Goal: Information Seeking & Learning: Learn about a topic

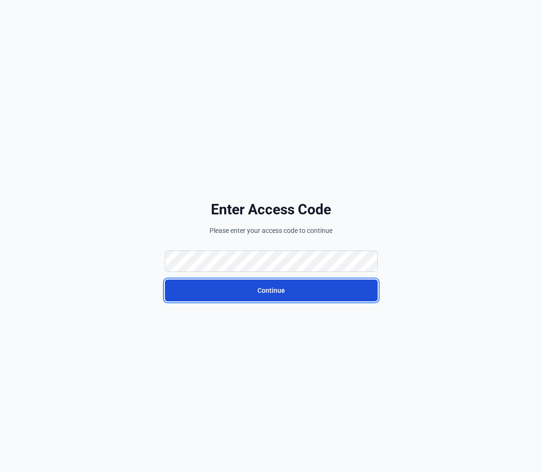
click at [242, 284] on button "Continue" at bounding box center [271, 290] width 213 height 22
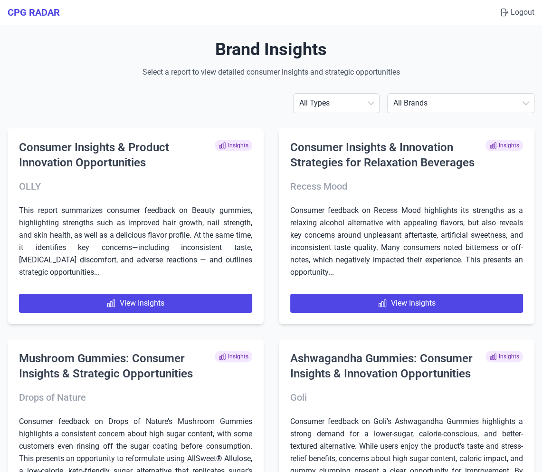
click at [462, 102] on select "All Brands [PERSON_NAME] AG1 ÂgeBlu Align Probiotic BEGA Bioma [US_STATE] Gold …" at bounding box center [461, 103] width 146 height 19
click at [471, 110] on select "All Brands [PERSON_NAME] AG1 ÂgeBlu Align Probiotic BEGA Bioma [US_STATE] Gold …" at bounding box center [461, 103] width 146 height 19
select select "ihealth"
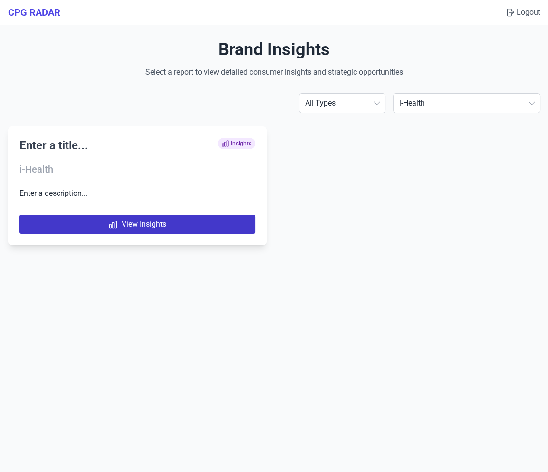
click at [161, 219] on link "View Insights" at bounding box center [137, 224] width 236 height 19
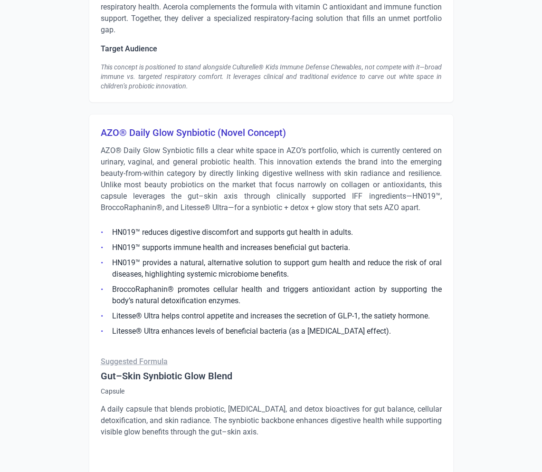
scroll to position [1835, 0]
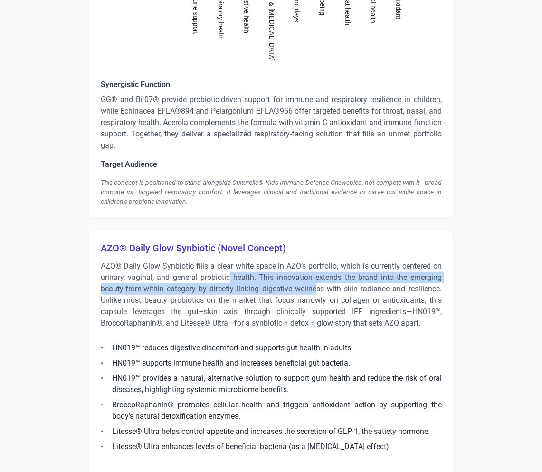
drag, startPoint x: 228, startPoint y: 278, endPoint x: 315, endPoint y: 285, distance: 87.2
click at [315, 285] on p "AZO® Daily Glow Synbiotic fills a clear white space in AZO’s portfolio, which i…" at bounding box center [271, 294] width 341 height 68
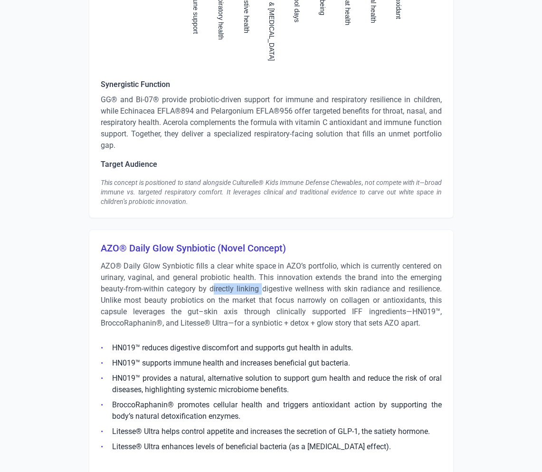
drag, startPoint x: 213, startPoint y: 286, endPoint x: 262, endPoint y: 291, distance: 49.2
click at [262, 291] on p "AZO® Daily Glow Synbiotic fills a clear white space in AZO’s portfolio, which i…" at bounding box center [271, 294] width 341 height 68
drag, startPoint x: 260, startPoint y: 289, endPoint x: 377, endPoint y: 286, distance: 116.9
click at [377, 286] on p "AZO® Daily Glow Synbiotic fills a clear white space in AZO’s portfolio, which i…" at bounding box center [271, 294] width 341 height 68
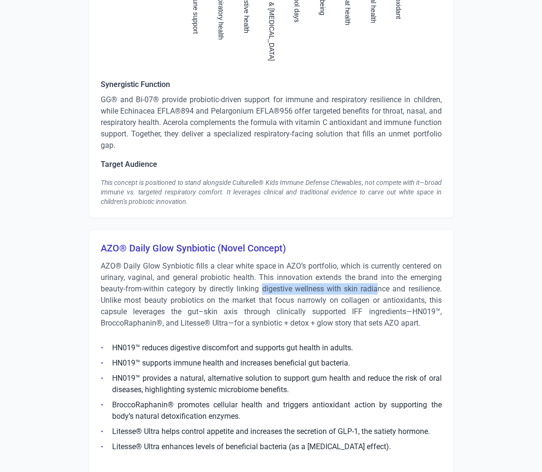
click at [377, 286] on p "AZO® Daily Glow Synbiotic fills a clear white space in AZO’s portfolio, which i…" at bounding box center [271, 294] width 341 height 68
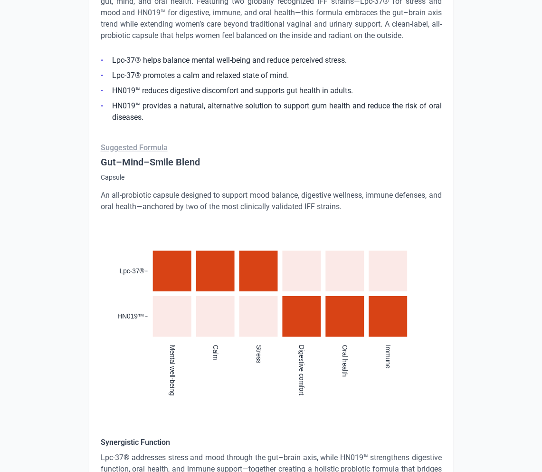
scroll to position [338, 0]
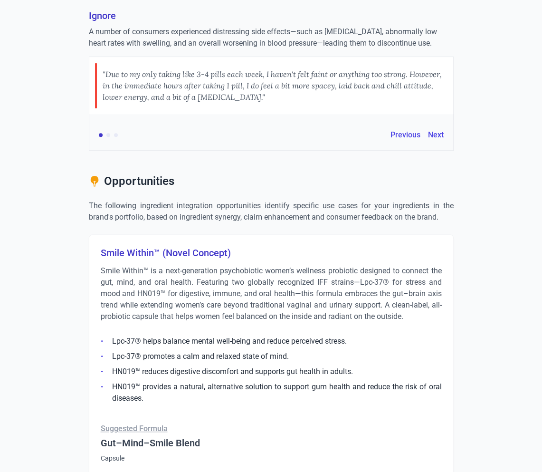
click at [164, 270] on p "Smile Within™ is a next-generation psychobiotic women’s wellness probiotic desi…" at bounding box center [271, 293] width 341 height 57
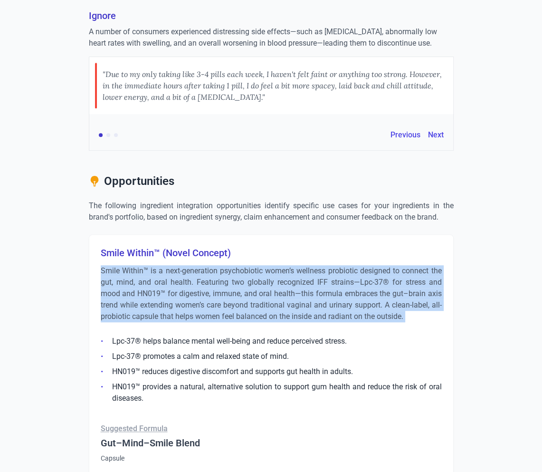
click at [164, 270] on p "Smile Within™ is a next-generation psychobiotic women’s wellness probiotic desi…" at bounding box center [271, 293] width 341 height 57
copy div "Smile Within™ is a next-generation psychobiotic women’s wellness probiotic desi…"
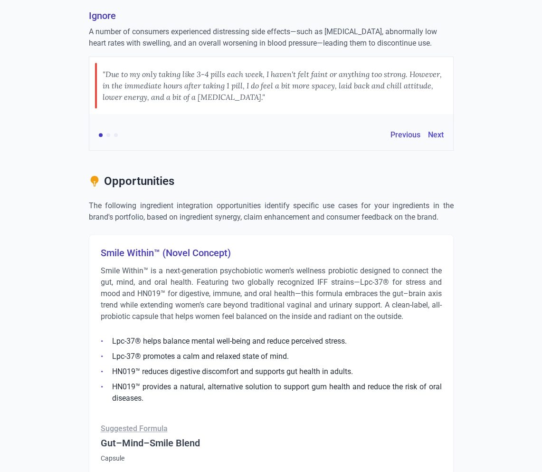
click at [153, 247] on h3 "Smile Within™ (Novel Concept)" at bounding box center [271, 252] width 341 height 13
copy h3 "Smile Within™ (Novel Concept)"
click at [169, 294] on p "Smile Within™ is a next-generation psychobiotic women’s wellness probiotic desi…" at bounding box center [271, 293] width 341 height 57
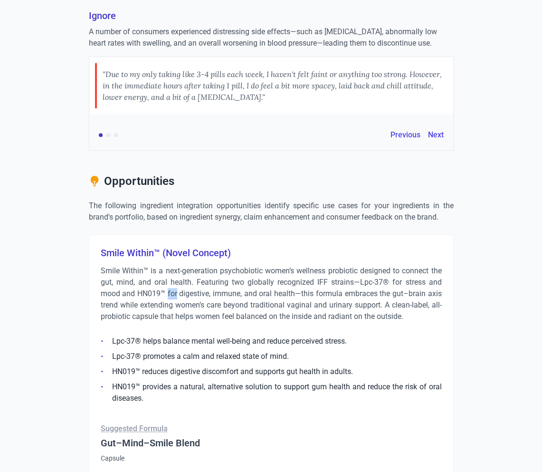
click at [169, 294] on p "Smile Within™ is a next-generation psychobiotic women’s wellness probiotic desi…" at bounding box center [271, 293] width 341 height 57
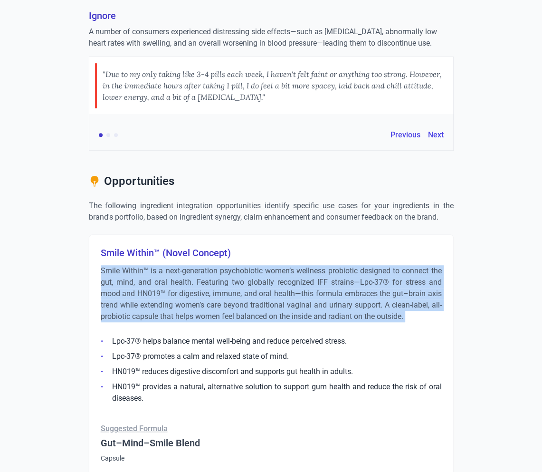
click at [169, 294] on p "Smile Within™ is a next-generation psychobiotic women’s wellness probiotic desi…" at bounding box center [271, 293] width 341 height 57
copy div "Smile Within™ is a next-generation psychobiotic women’s wellness probiotic desi…"
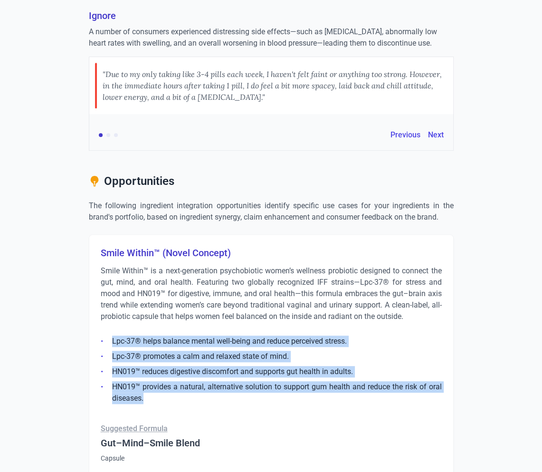
drag, startPoint x: 153, startPoint y: 394, endPoint x: 112, endPoint y: 340, distance: 68.2
click at [112, 340] on ul "Lpc-37® helps balance mental well-being and reduce perceived stress. Lpc-37® pr…" at bounding box center [271, 367] width 341 height 74
copy ul "Lpc-37® helps balance mental well-being and reduce perceived stress. Lpc-37® pr…"
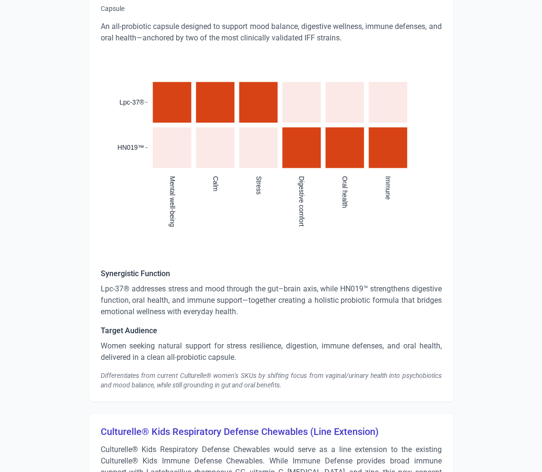
scroll to position [788, 0]
click at [219, 373] on div "Differentiates from current Culturelle® women’s SKUs by shifting focus from vag…" at bounding box center [271, 379] width 341 height 19
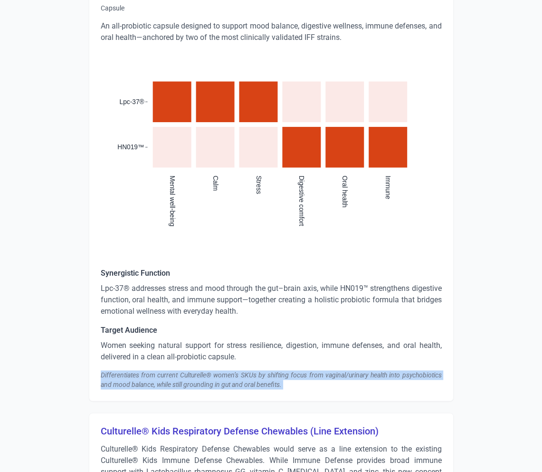
click at [219, 373] on div "Differentiates from current Culturelle® women’s SKUs by shifting focus from vag…" at bounding box center [271, 379] width 341 height 19
copy div "Differentiates from current Culturelle® women’s SKUs by shifting focus from vag…"
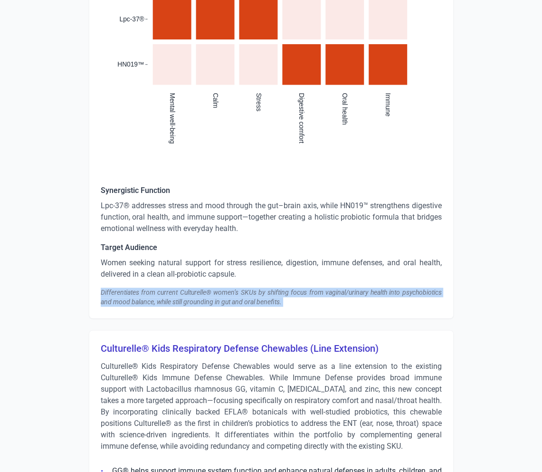
scroll to position [930, 0]
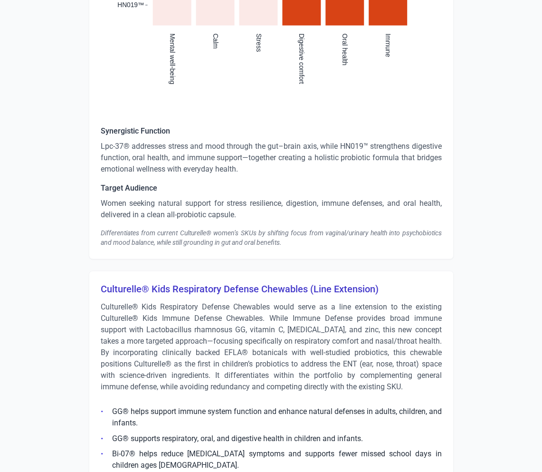
click at [223, 286] on h3 "Culturelle® Kids Respiratory Defense Chewables (Line Extension)" at bounding box center [271, 288] width 341 height 13
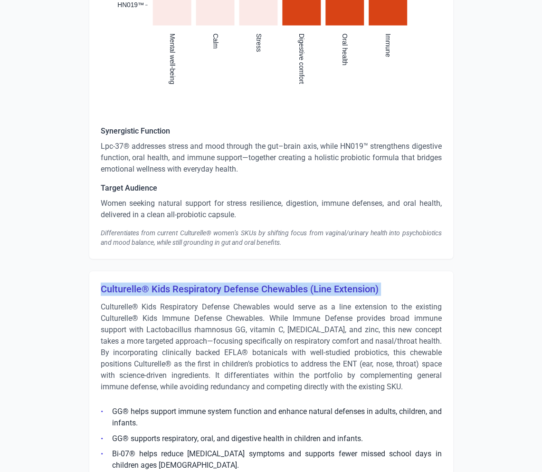
click at [223, 286] on h3 "Culturelle® Kids Respiratory Defense Chewables (Line Extension)" at bounding box center [271, 288] width 341 height 13
copy h3 "Culturelle® Kids Respiratory Defense Chewables (Line Extension)"
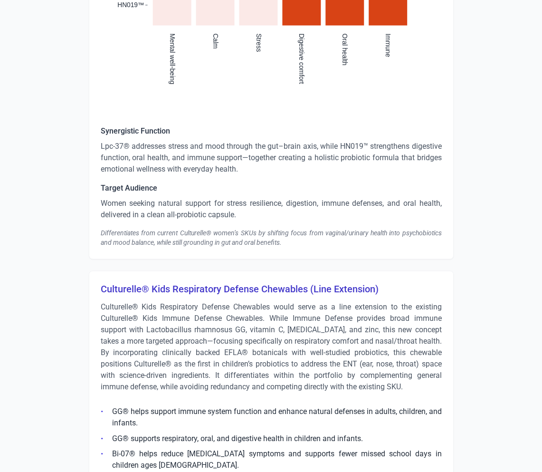
click at [247, 321] on p "Culturelle® Kids Respiratory Defense Chewables would serve as a line extension …" at bounding box center [271, 346] width 341 height 91
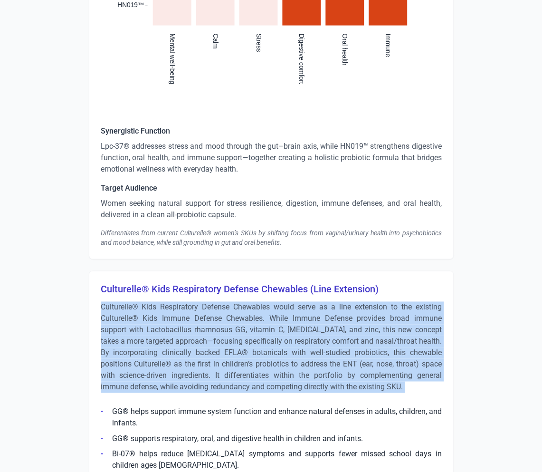
click at [247, 321] on p "Culturelle® Kids Respiratory Defense Chewables would serve as a line extension …" at bounding box center [271, 346] width 341 height 91
copy div "Culturelle® Kids Respiratory Defense Chewables would serve as a line extension …"
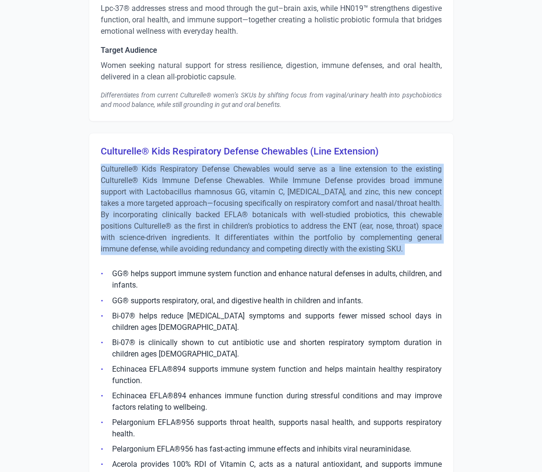
scroll to position [1199, 0]
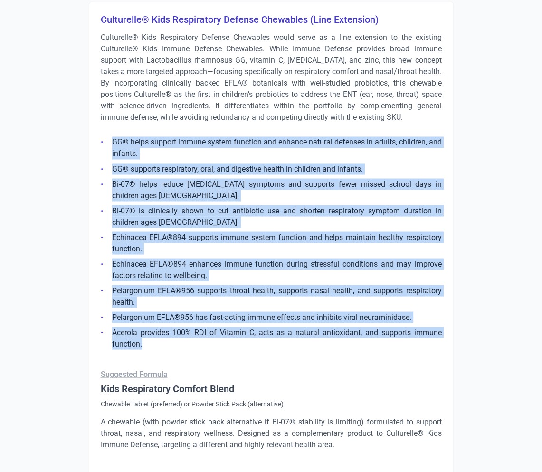
drag, startPoint x: 168, startPoint y: 340, endPoint x: 108, endPoint y: 142, distance: 206.8
click at [107, 140] on ul "GG® helps support immune system function and enhance natural defenses in adults…" at bounding box center [271, 240] width 341 height 219
copy ul "GG® helps support immune system function and enhance natural defenses in adults…"
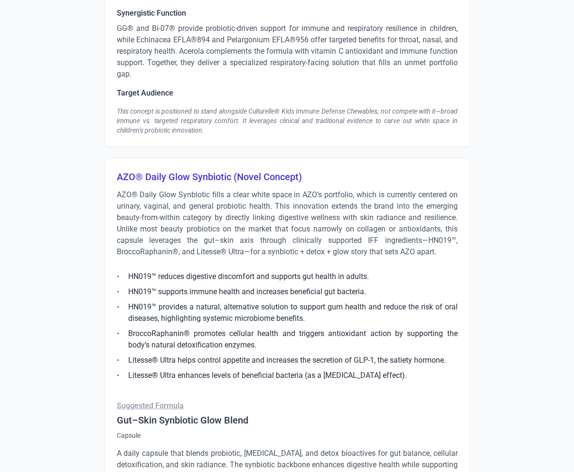
scroll to position [1913, 0]
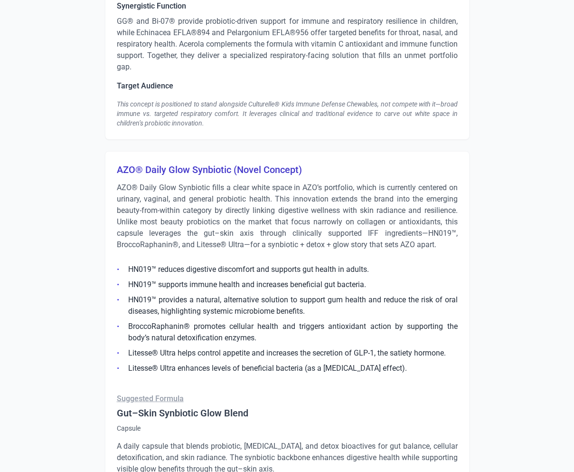
click at [238, 167] on h3 "AZO® Daily Glow Synbiotic (Novel Concept)" at bounding box center [287, 169] width 341 height 13
click at [234, 171] on h3 "AZO® Daily Glow Synbiotic (Novel Concept)" at bounding box center [287, 169] width 341 height 13
drag, startPoint x: 229, startPoint y: 170, endPoint x: 97, endPoint y: 169, distance: 132.1
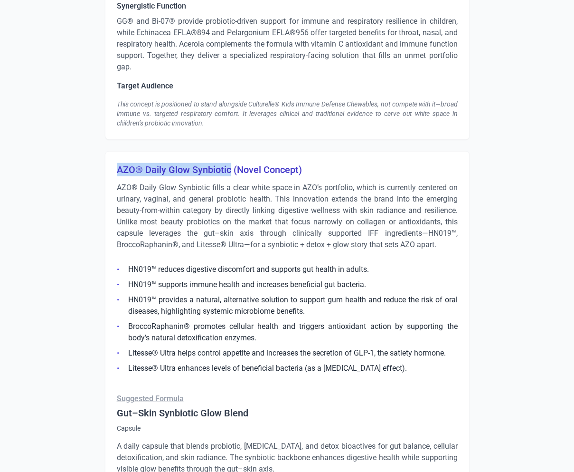
copy h3 "AZO® Daily Glow Synbiotic"
click at [215, 201] on p "AZO® Daily Glow Synbiotic fills a clear white space in AZO’s portfolio, which i…" at bounding box center [287, 216] width 341 height 68
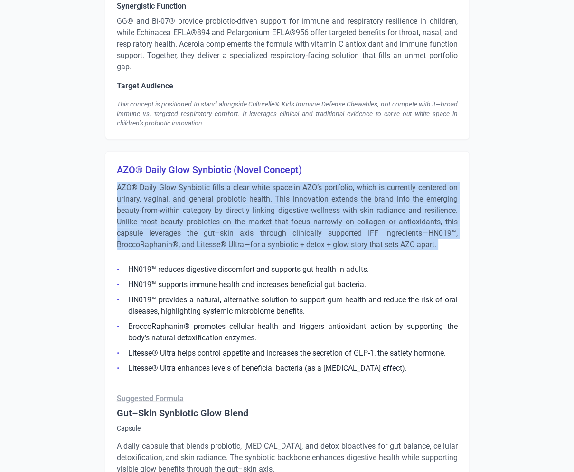
click at [215, 201] on p "AZO® Daily Glow Synbiotic fills a clear white space in AZO’s portfolio, which i…" at bounding box center [287, 216] width 341 height 68
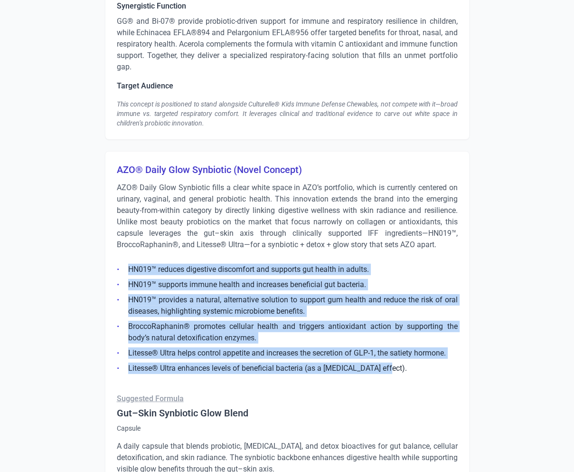
drag, startPoint x: 388, startPoint y: 362, endPoint x: 115, endPoint y: 268, distance: 288.0
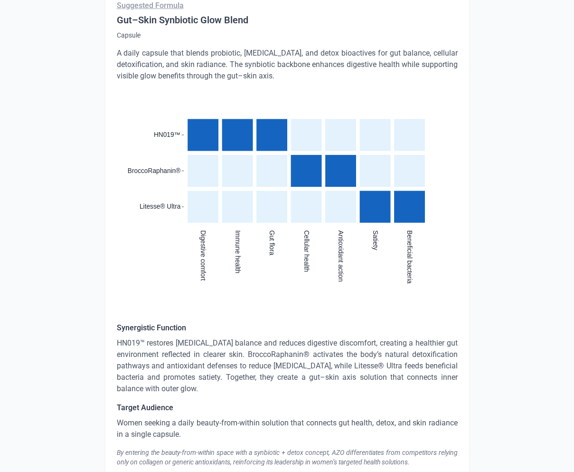
scroll to position [2566, 0]
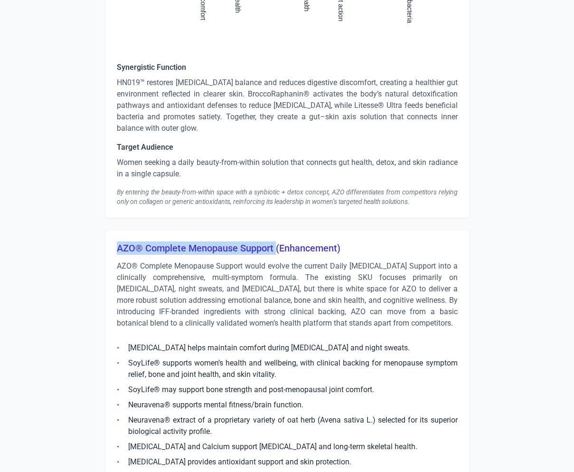
drag, startPoint x: 276, startPoint y: 248, endPoint x: 105, endPoint y: 242, distance: 171.2
click at [306, 273] on p "AZO® Complete Menopause Support would evolve the current Daily [MEDICAL_DATA] S…" at bounding box center [287, 294] width 341 height 68
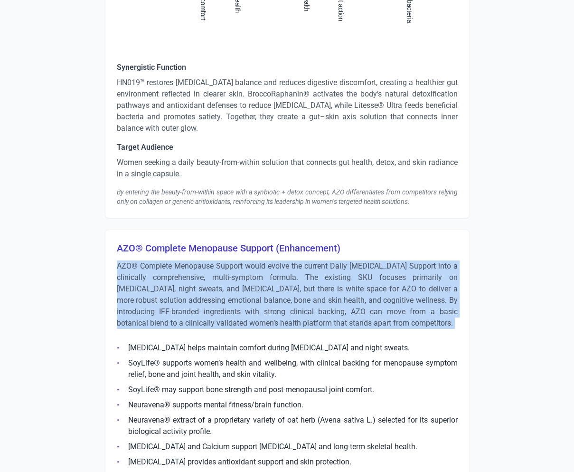
click at [306, 273] on p "AZO® Complete Menopause Support would evolve the current Daily [MEDICAL_DATA] S…" at bounding box center [287, 294] width 341 height 68
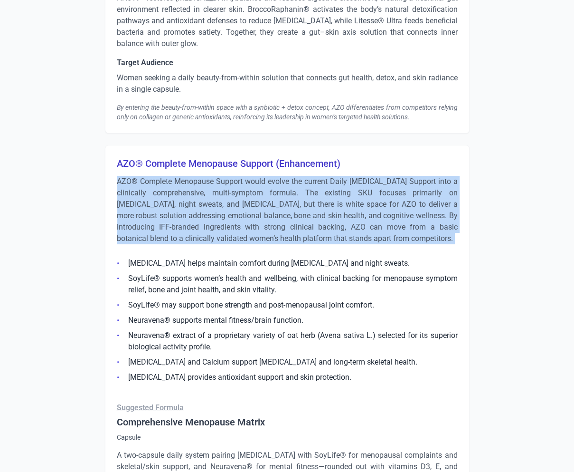
scroll to position [2717, 0]
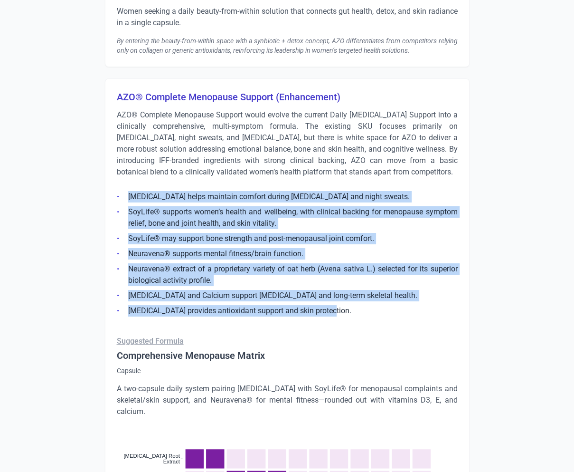
drag, startPoint x: 327, startPoint y: 307, endPoint x: 121, endPoint y: 196, distance: 234.2
click at [121, 196] on ul "[MEDICAL_DATA] helps maintain comfort during [MEDICAL_DATA] and night sweats. S…" at bounding box center [287, 250] width 341 height 131
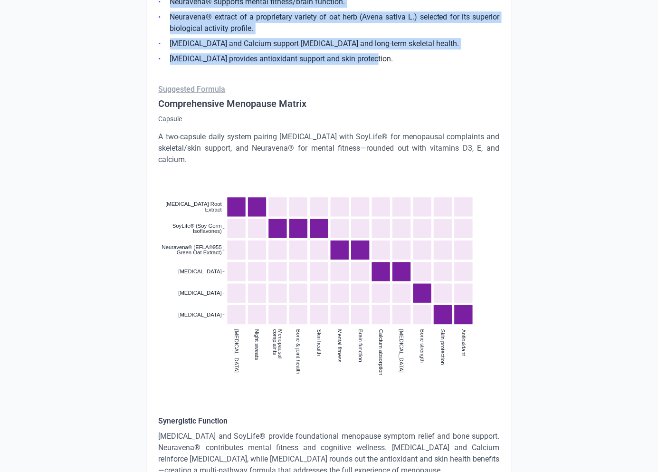
scroll to position [2913, 0]
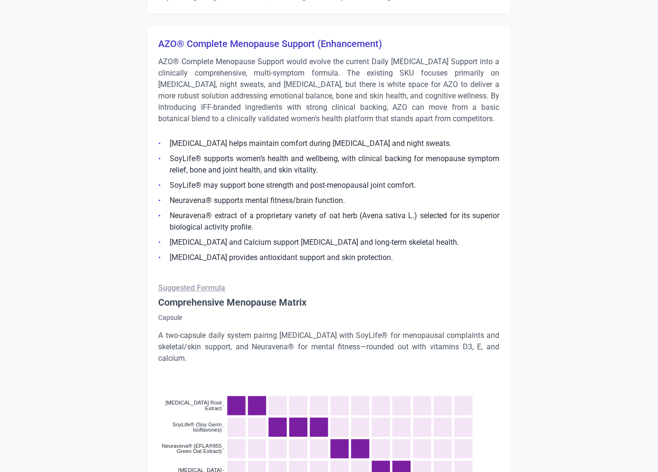
click at [449, 71] on p "AZO® Complete Menopause Support would evolve the current Daily [MEDICAL_DATA] S…" at bounding box center [329, 90] width 341 height 68
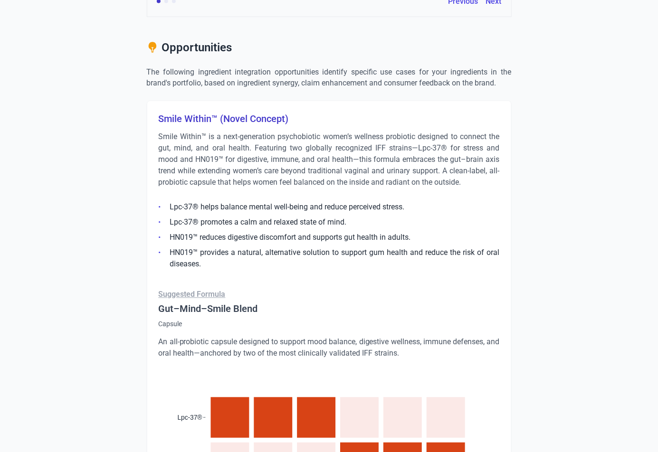
scroll to position [497, 0]
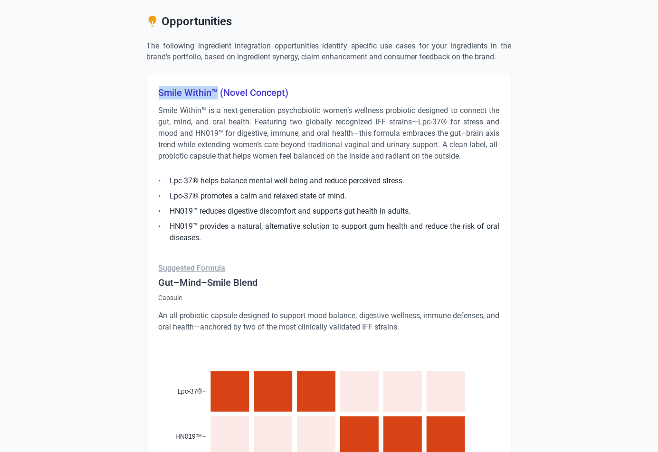
drag, startPoint x: 160, startPoint y: 93, endPoint x: 217, endPoint y: 90, distance: 57.1
click at [217, 90] on h3 "Smile Within™ (Novel Concept)" at bounding box center [329, 92] width 341 height 13
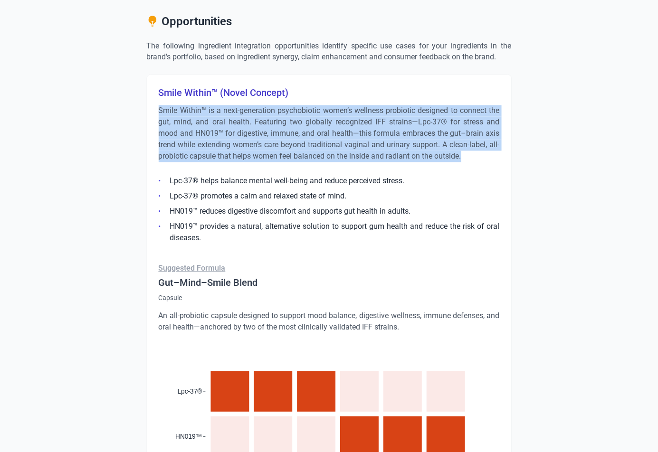
drag, startPoint x: 159, startPoint y: 111, endPoint x: 469, endPoint y: 166, distance: 315.1
click at [477, 161] on p "Smile Within™ is a next-generation psychobiotic women’s wellness probiotic desi…" at bounding box center [329, 133] width 341 height 57
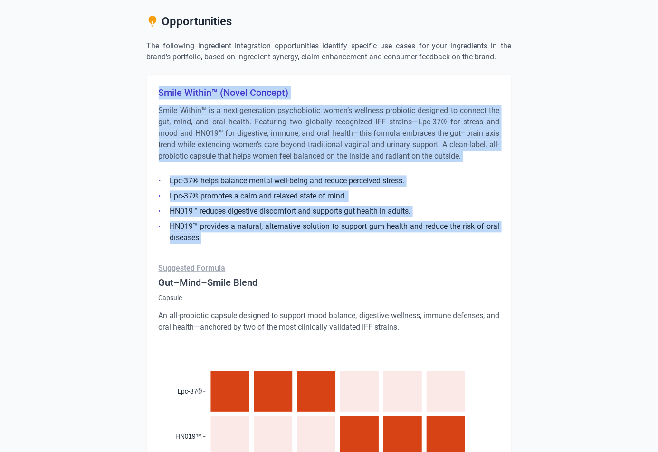
drag, startPoint x: 286, startPoint y: 233, endPoint x: 135, endPoint y: 80, distance: 215.0
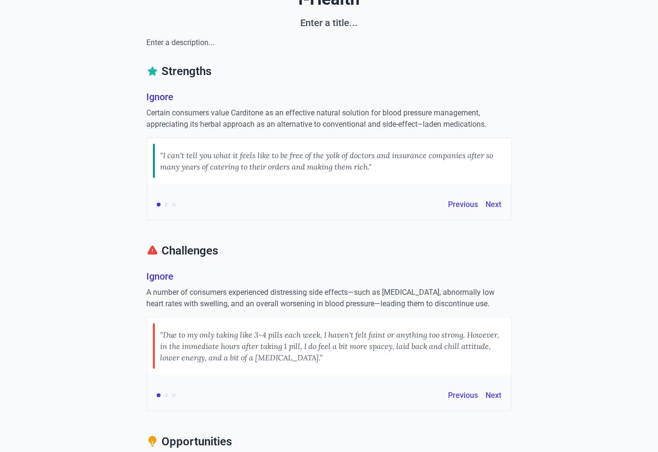
scroll to position [77, 0]
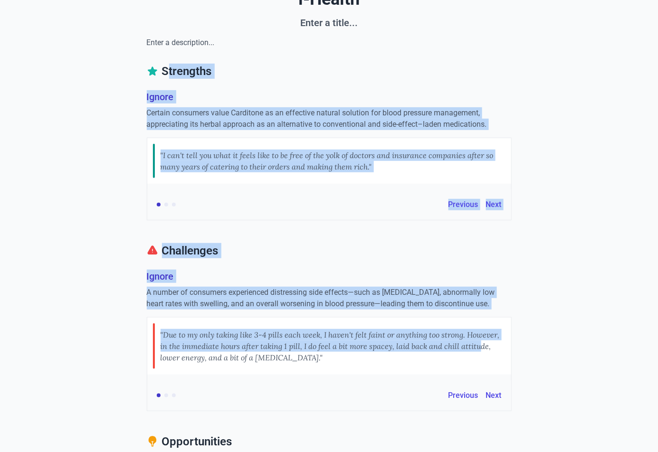
drag, startPoint x: 158, startPoint y: 68, endPoint x: 475, endPoint y: 346, distance: 421.1
click at [475, 346] on div ""Due to my only taking like 3-4 pills each week, I haven't felt faint or anythi…" at bounding box center [333, 347] width 345 height 46
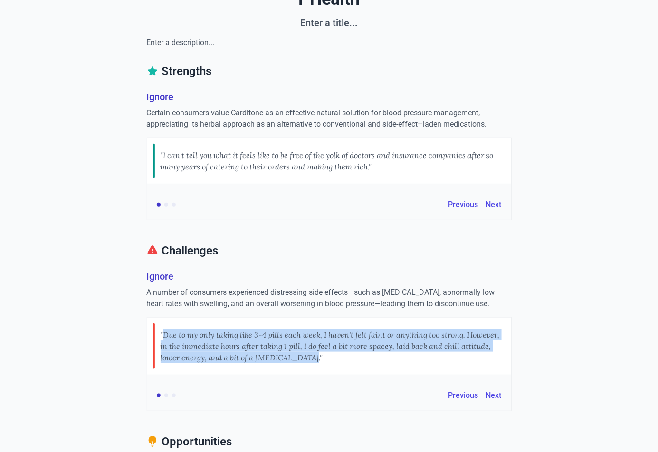
drag, startPoint x: 501, startPoint y: 361, endPoint x: 266, endPoint y: 312, distance: 240.3
click at [266, 312] on div "Ignore A number of consumers experienced distressing side effects—such as [MEDI…" at bounding box center [329, 341] width 365 height 142
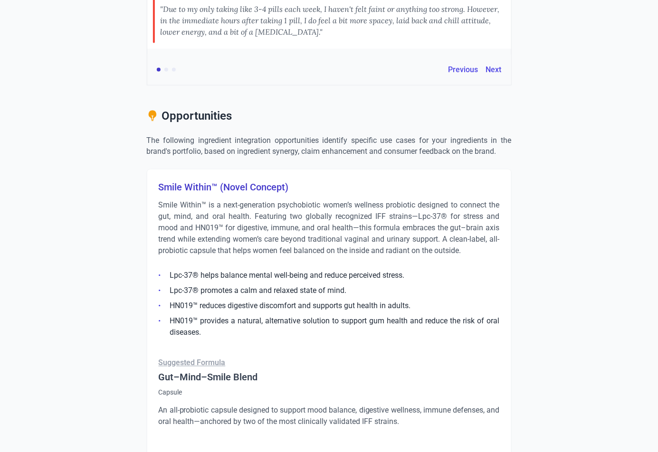
click at [295, 140] on p "The following ingredient integration opportunities identify specific use cases …" at bounding box center [329, 146] width 365 height 23
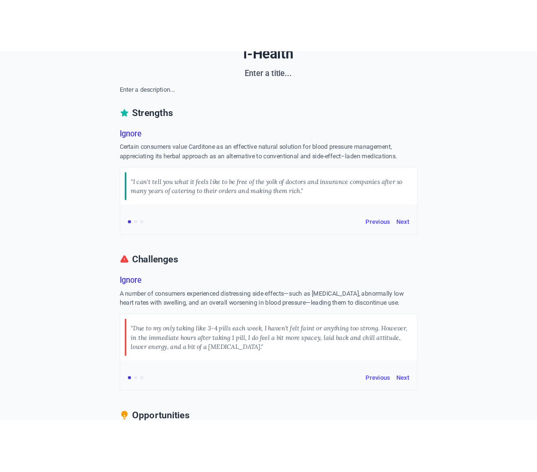
scroll to position [71, 0]
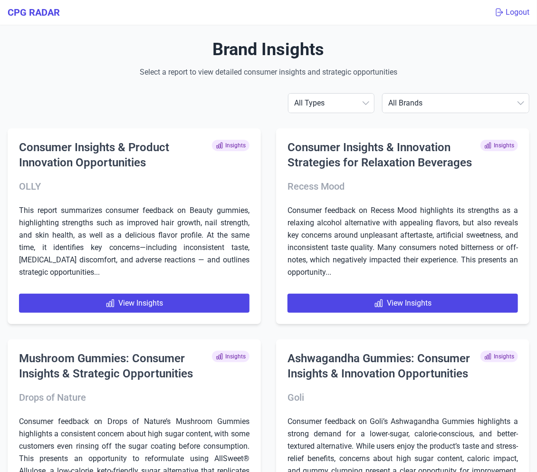
click at [507, 13] on button "Logout" at bounding box center [511, 12] width 35 height 11
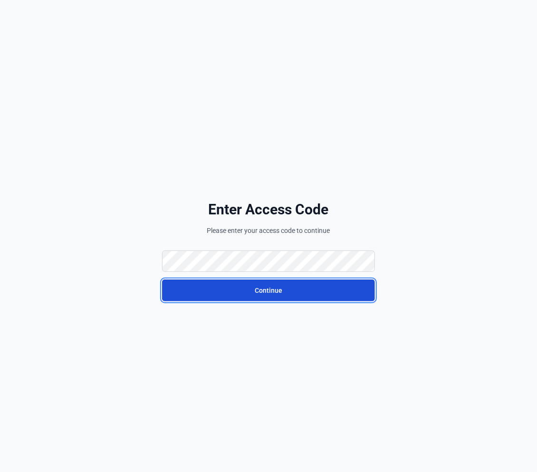
click at [332, 280] on button "Continue" at bounding box center [268, 290] width 213 height 22
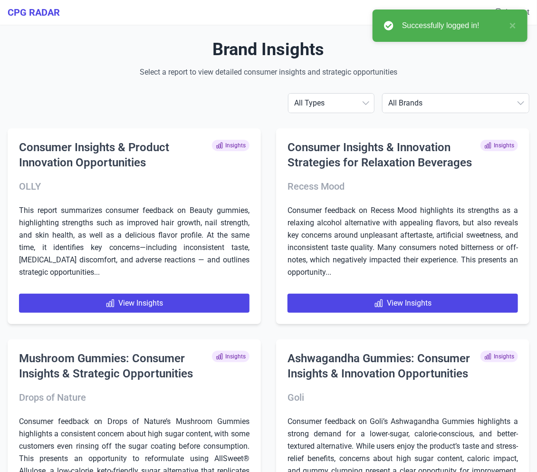
click at [450, 102] on select "All Brands [PERSON_NAME] AG1 ÂgeBlu Align Probiotic BEGA Bioma [US_STATE] Gold …" at bounding box center [455, 103] width 146 height 19
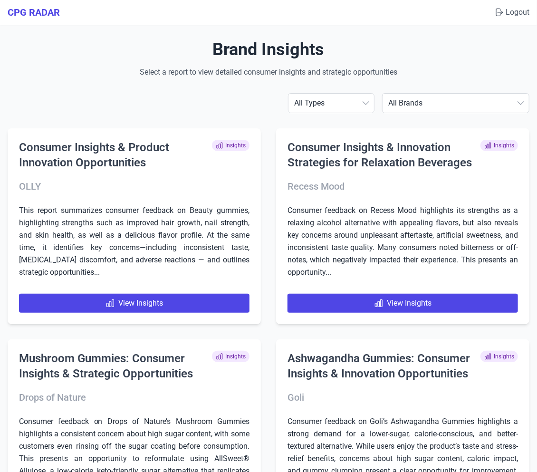
select select "ihealth"
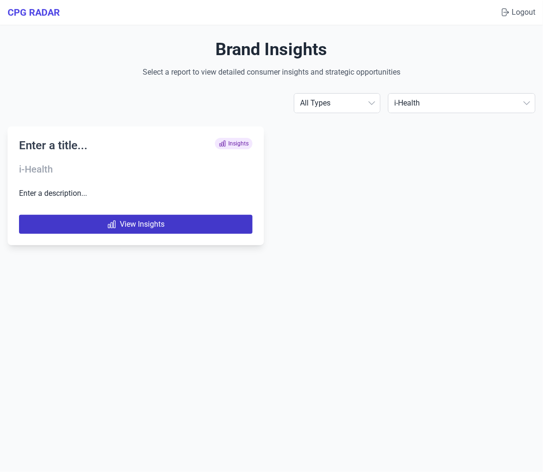
click at [139, 229] on link "View Insights" at bounding box center [135, 224] width 233 height 19
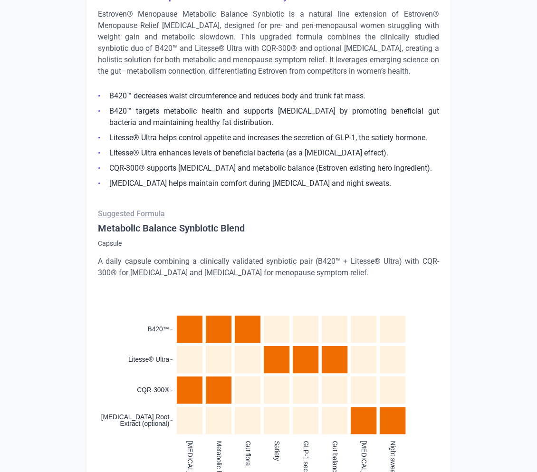
scroll to position [3422, 0]
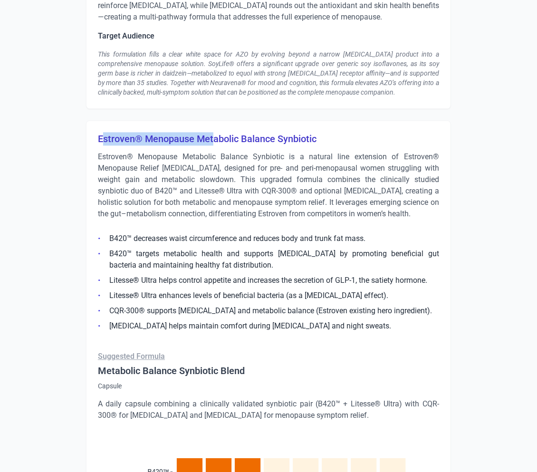
drag, startPoint x: 105, startPoint y: 139, endPoint x: 214, endPoint y: 133, distance: 109.4
click at [214, 133] on h3 "Estroven® Menopause Metabolic Balance Synbiotic" at bounding box center [268, 138] width 341 height 13
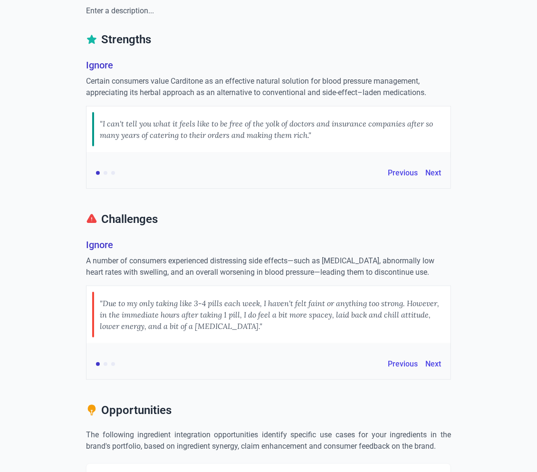
scroll to position [0, 0]
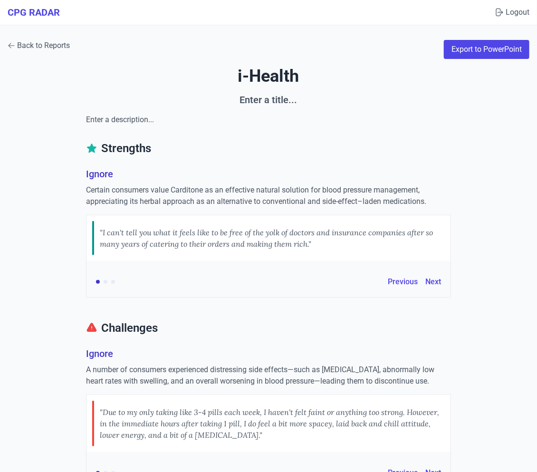
click at [45, 48] on link "Back to Reports" at bounding box center [39, 45] width 62 height 11
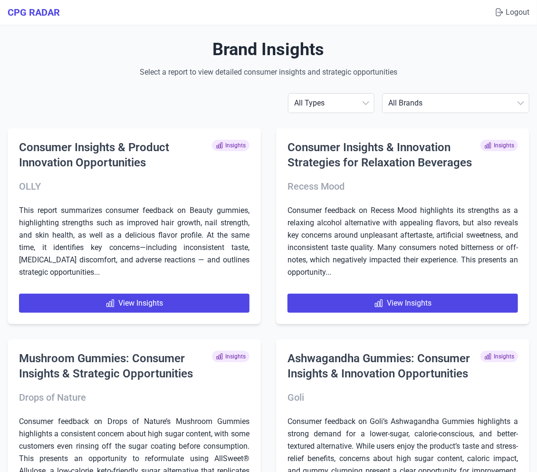
click at [521, 105] on select "All Brands [PERSON_NAME] AG1 ÂgeBlu Align Probiotic BEGA Bioma [US_STATE] Gold …" at bounding box center [455, 103] width 146 height 19
select select "ihealth"
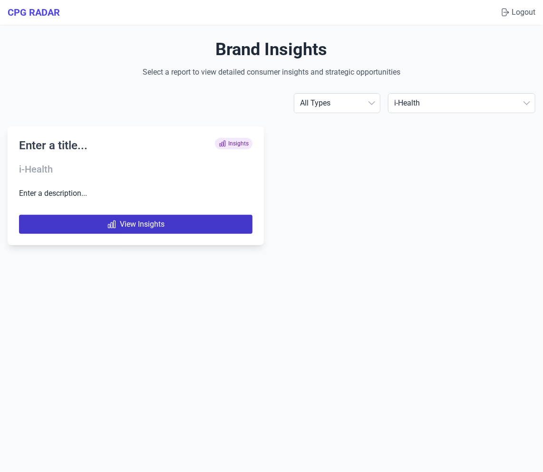
click at [140, 224] on link "View Insights" at bounding box center [135, 224] width 233 height 19
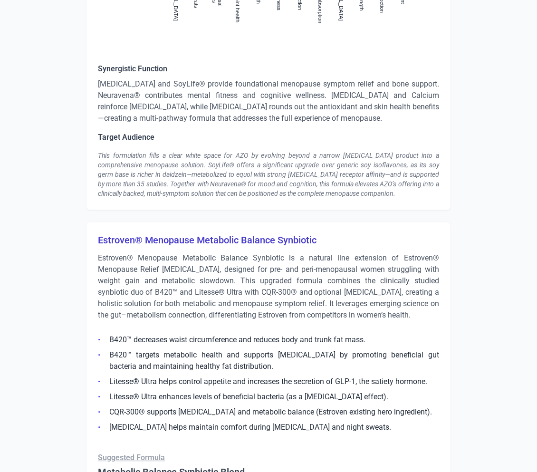
scroll to position [3494, 0]
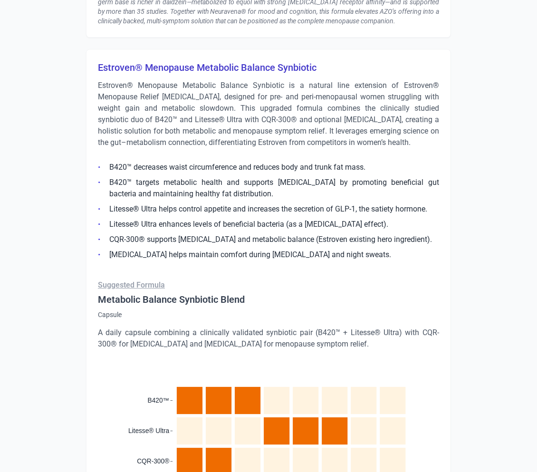
click at [232, 129] on p "Estroven® Menopause Metabolic Balance Synbiotic is a natural line extension of …" at bounding box center [268, 114] width 341 height 68
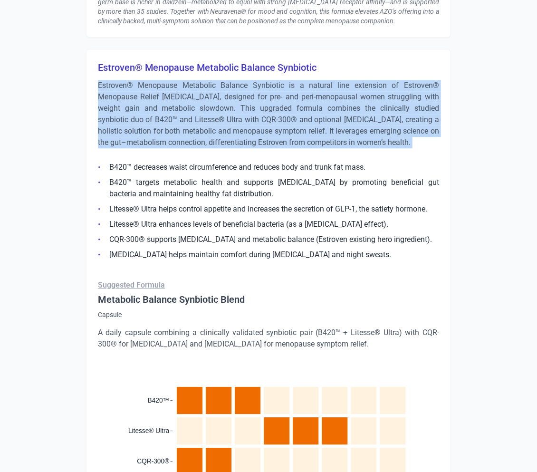
click at [232, 129] on p "Estroven® Menopause Metabolic Balance Synbiotic is a natural line extension of …" at bounding box center [268, 114] width 341 height 68
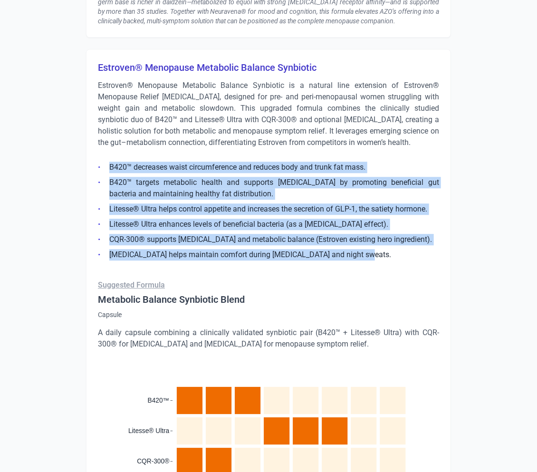
drag, startPoint x: 360, startPoint y: 265, endPoint x: 77, endPoint y: 162, distance: 301.0
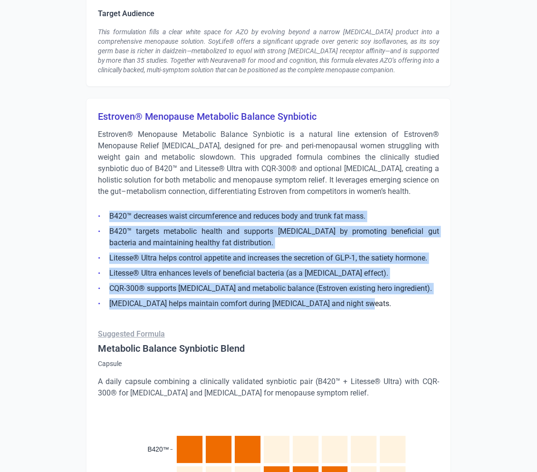
scroll to position [3338, 0]
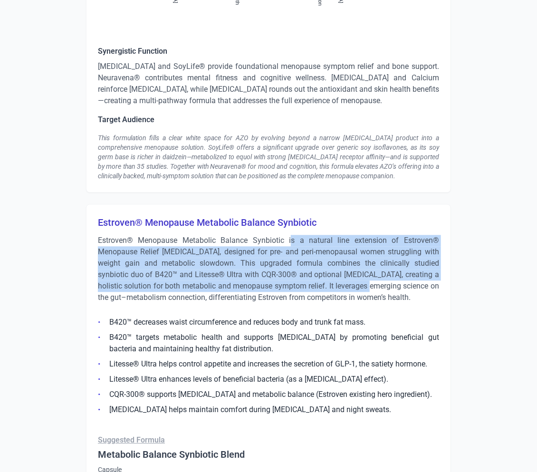
drag, startPoint x: 291, startPoint y: 242, endPoint x: 366, endPoint y: 282, distance: 85.4
click at [366, 282] on p "Estroven® Menopause Metabolic Balance Synbiotic is a natural line extension of …" at bounding box center [268, 269] width 341 height 68
click at [366, 281] on p "Estroven® Menopause Metabolic Balance Synbiotic is a natural line extension of …" at bounding box center [268, 269] width 341 height 68
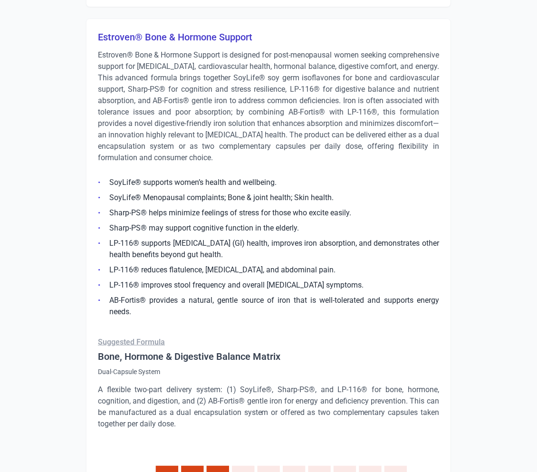
scroll to position [4245, 0]
drag, startPoint x: 176, startPoint y: 135, endPoint x: 239, endPoint y: 131, distance: 63.3
click at [245, 129] on p "Estroven® Bone & Hormone Support is designed for post-menopausal women seeking …" at bounding box center [268, 106] width 341 height 114
click at [202, 134] on p "Estroven® Bone & Hormone Support is designed for post-menopausal women seeking …" at bounding box center [268, 106] width 341 height 114
drag, startPoint x: 189, startPoint y: 136, endPoint x: 220, endPoint y: 133, distance: 31.1
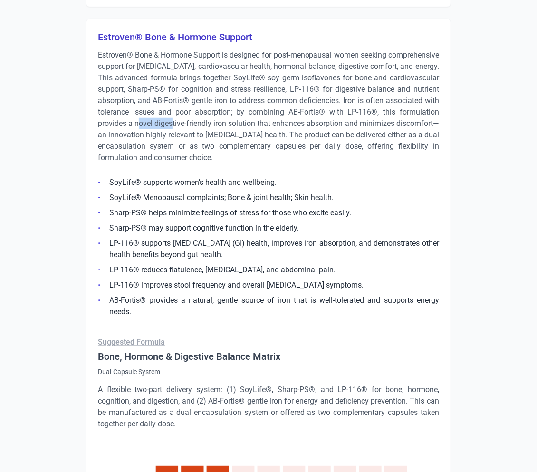
click at [220, 133] on p "Estroven® Bone & Hormone Support is designed for post-menopausal women seeking …" at bounding box center [268, 106] width 341 height 114
drag, startPoint x: 158, startPoint y: 133, endPoint x: 197, endPoint y: 132, distance: 39.4
click at [197, 132] on p "Estroven® Bone & Hormone Support is designed for post-menopausal women seeking …" at bounding box center [268, 106] width 341 height 114
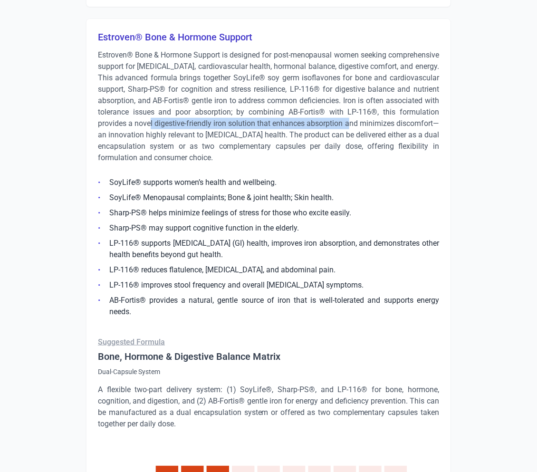
drag, startPoint x: 196, startPoint y: 133, endPoint x: 402, endPoint y: 135, distance: 206.7
click at [402, 135] on p "Estroven® Bone & Hormone Support is designed for post-menopausal women seeking …" at bounding box center [268, 106] width 341 height 114
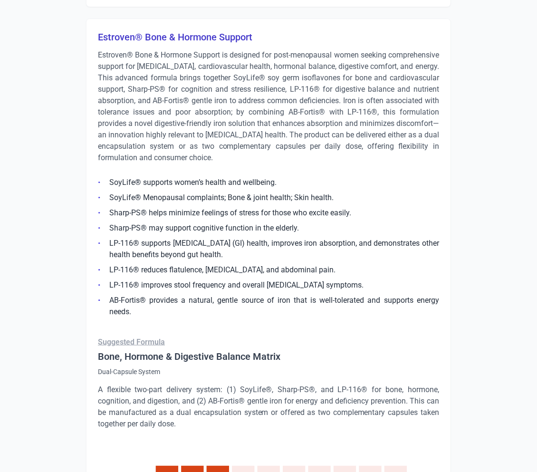
click at [403, 142] on p "Estroven® Bone & Hormone Support is designed for post-menopausal women seeking …" at bounding box center [268, 106] width 341 height 114
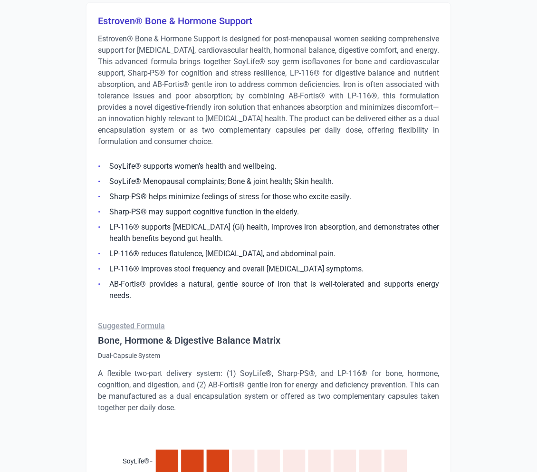
scroll to position [4261, 0]
click at [244, 100] on p "Estroven® Bone & Hormone Support is designed for post-menopausal women seeking …" at bounding box center [268, 90] width 341 height 114
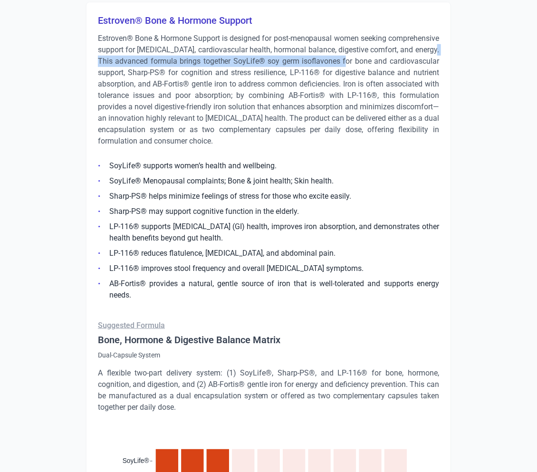
drag, startPoint x: 143, startPoint y: 73, endPoint x: 403, endPoint y: 71, distance: 260.8
click at [403, 71] on p "Estroven® Bone & Hormone Support is designed for post-menopausal women seeking …" at bounding box center [268, 90] width 341 height 114
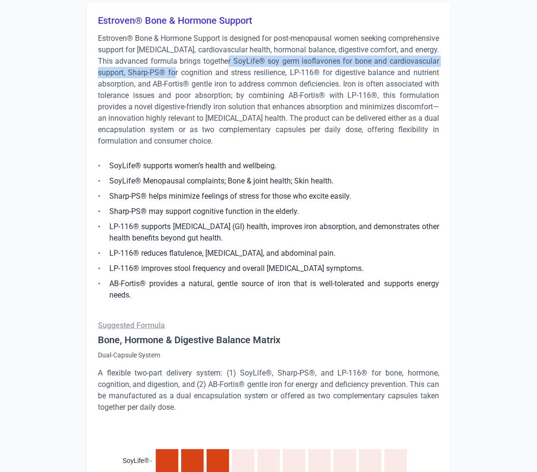
drag, startPoint x: 282, startPoint y: 73, endPoint x: 253, endPoint y: 79, distance: 29.7
click at [238, 80] on p "Estroven® Bone & Hormone Support is designed for post-menopausal women seeking …" at bounding box center [268, 90] width 341 height 114
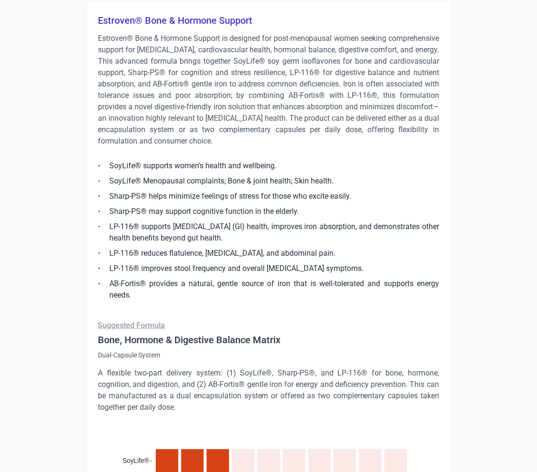
click at [260, 80] on p "Estroven® Bone & Hormone Support is designed for post-menopausal women seeking …" at bounding box center [268, 90] width 341 height 114
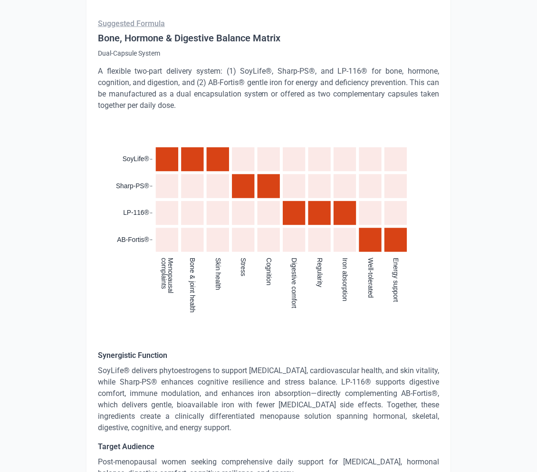
scroll to position [4676, 0]
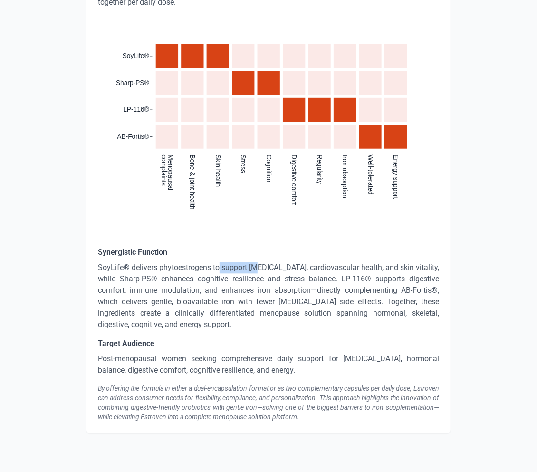
drag, startPoint x: 225, startPoint y: 268, endPoint x: 265, endPoint y: 274, distance: 40.3
click at [265, 274] on p "SoyLife® delivers phytoestrogens to support [MEDICAL_DATA], cardiovascular heal…" at bounding box center [268, 296] width 341 height 68
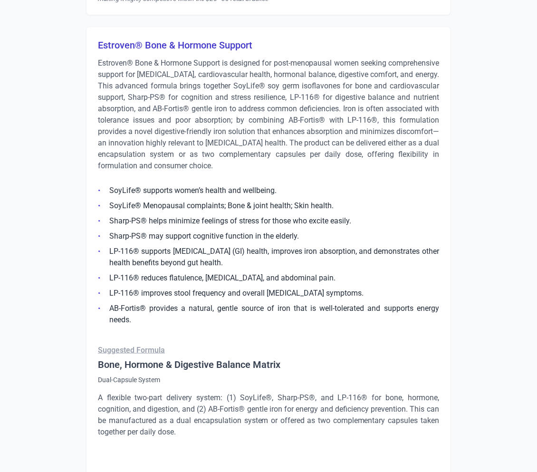
scroll to position [4171, 0]
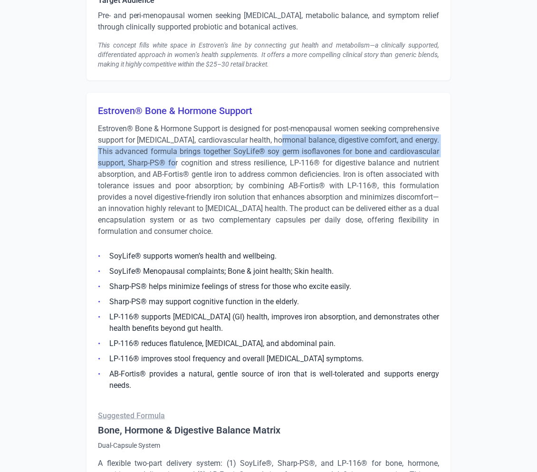
drag, startPoint x: 330, startPoint y: 151, endPoint x: 223, endPoint y: 168, distance: 108.7
click at [225, 168] on p "Estroven® Bone & Hormone Support is designed for post-menopausal women seeking …" at bounding box center [268, 180] width 341 height 114
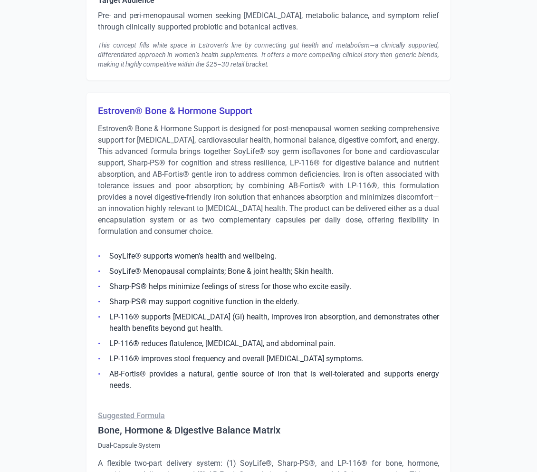
click at [223, 168] on p "Estroven® Bone & Hormone Support is designed for post-menopausal women seeking …" at bounding box center [268, 180] width 341 height 114
drag, startPoint x: 97, startPoint y: 138, endPoint x: 250, endPoint y: 141, distance: 153.5
click at [159, 136] on p "Estroven® Bone & Hormone Support is designed for post-menopausal women seeking …" at bounding box center [268, 180] width 341 height 114
drag, startPoint x: 136, startPoint y: 138, endPoint x: 84, endPoint y: 137, distance: 51.8
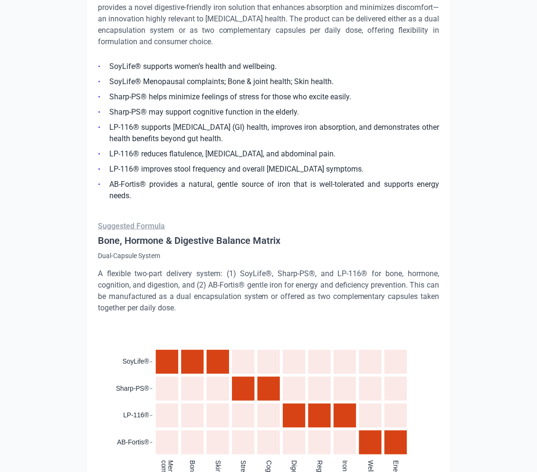
scroll to position [4225, 0]
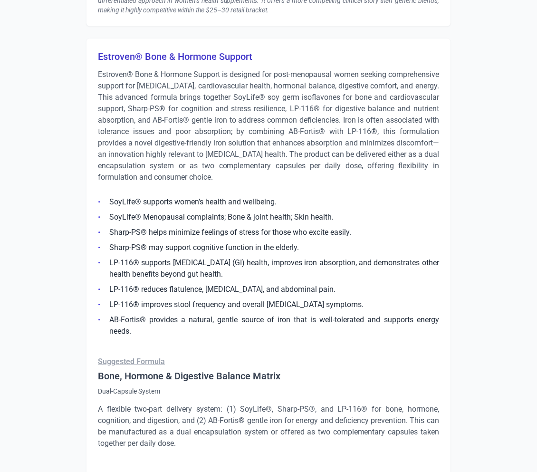
click at [147, 136] on p "Estroven® Bone & Hormone Support is designed for post-menopausal women seeking …" at bounding box center [268, 126] width 341 height 114
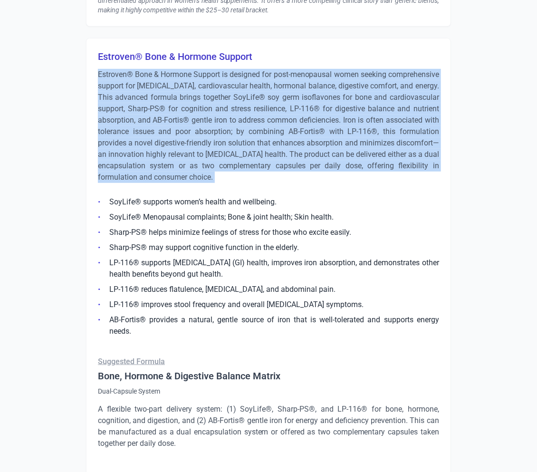
click at [147, 136] on p "Estroven® Bone & Hormone Support is designed for post-menopausal women seeking …" at bounding box center [268, 126] width 341 height 114
click at [228, 119] on p "Estroven® Bone & Hormone Support is designed for post-menopausal women seeking …" at bounding box center [268, 126] width 341 height 114
drag, startPoint x: 274, startPoint y: 185, endPoint x: 103, endPoint y: 91, distance: 195.4
click at [88, 84] on div "Estroven® Bone & Hormone Support Estroven® Bone & Hormone Support is designed f…" at bounding box center [268, 456] width 365 height 836
click at [142, 103] on p "Estroven® Bone & Hormone Support is designed for post-menopausal women seeking …" at bounding box center [268, 126] width 341 height 114
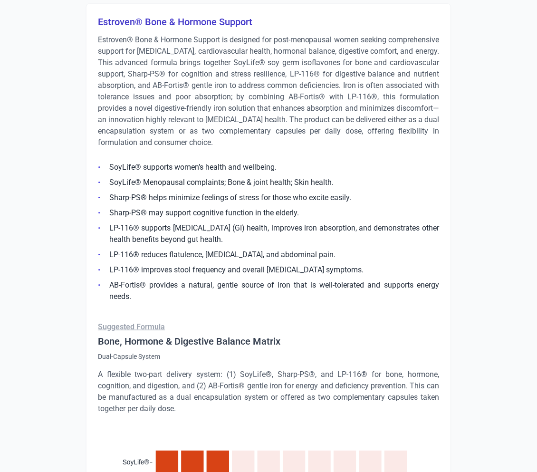
scroll to position [4233, 0]
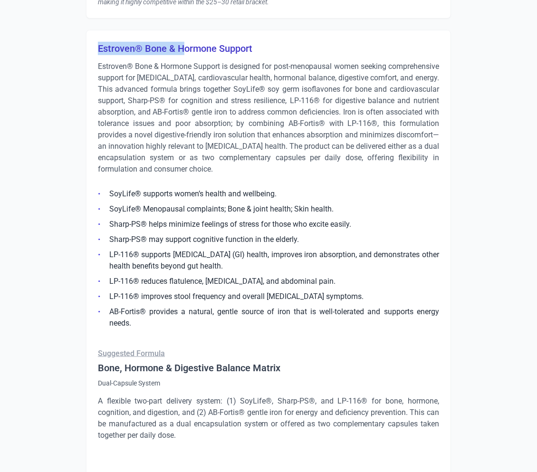
drag, startPoint x: 98, startPoint y: 57, endPoint x: 185, endPoint y: 55, distance: 87.0
click at [183, 54] on h3 "Estroven® Bone & Hormone Support" at bounding box center [268, 48] width 341 height 13
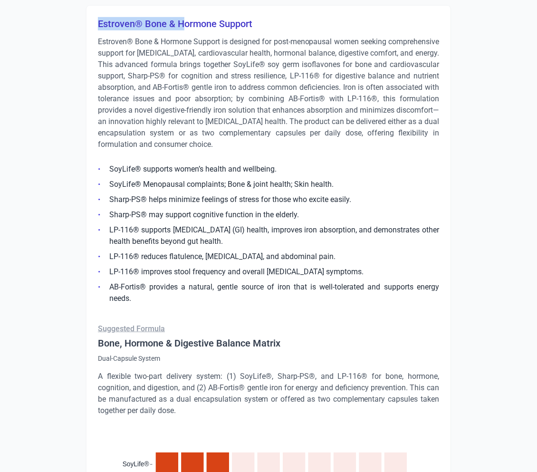
scroll to position [4258, 0]
